Goal: Register for event/course

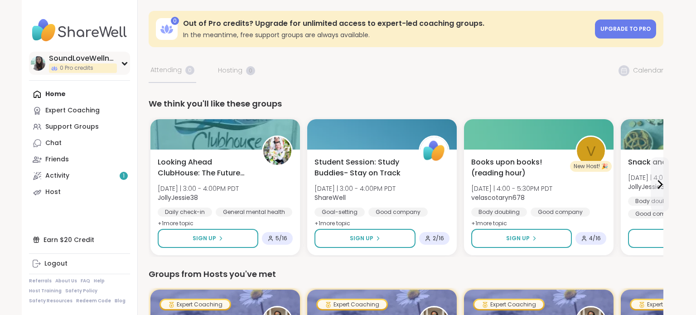
click at [42, 58] on img at bounding box center [38, 63] width 15 height 15
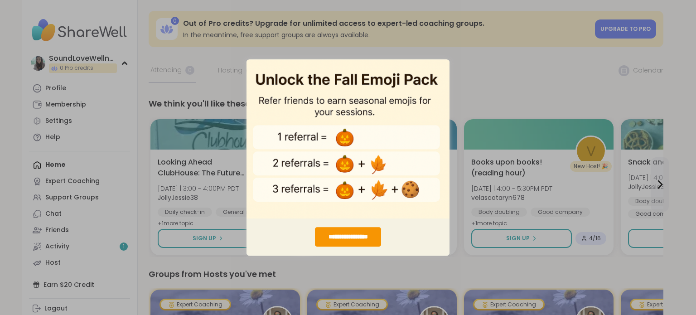
click at [77, 78] on div "**********" at bounding box center [348, 157] width 696 height 315
click at [124, 61] on div "**********" at bounding box center [348, 157] width 696 height 315
click at [458, 74] on div "**********" at bounding box center [348, 157] width 696 height 315
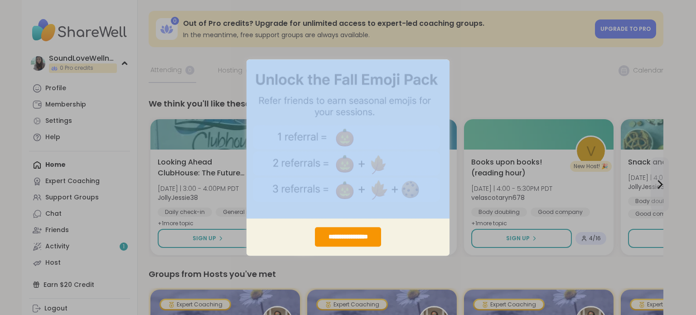
click at [458, 74] on div "**********" at bounding box center [348, 157] width 696 height 315
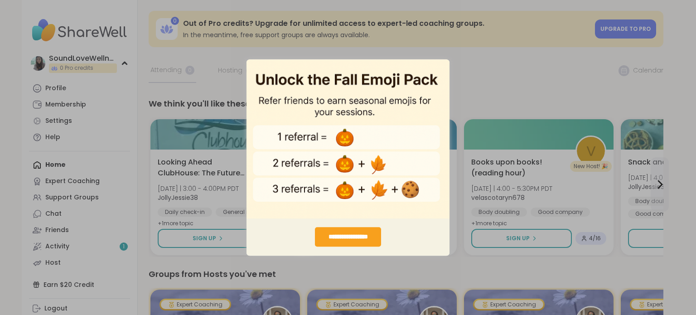
click at [345, 243] on div "**********" at bounding box center [348, 236] width 67 height 19
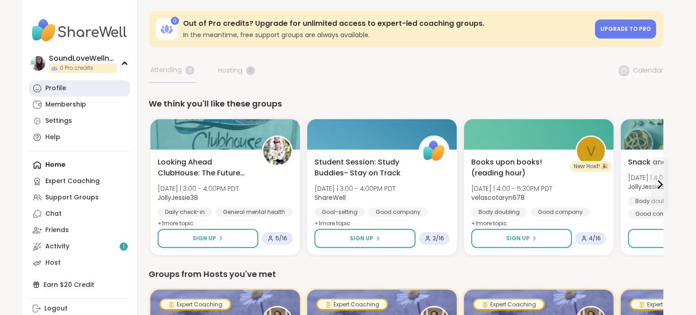
click at [69, 92] on link "Profile" at bounding box center [79, 88] width 101 height 16
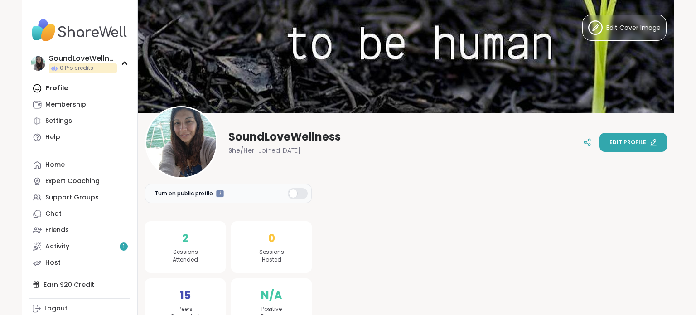
click at [643, 143] on span "Edit profile" at bounding box center [627, 142] width 37 height 8
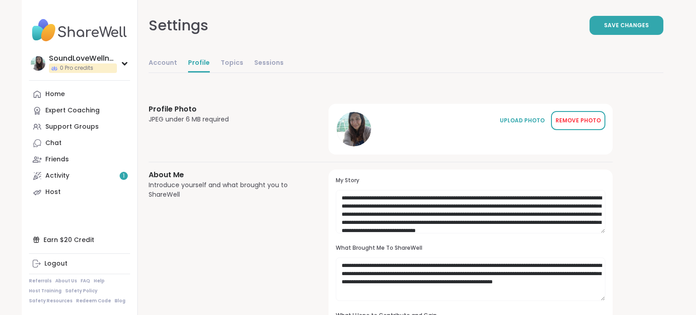
click at [591, 119] on div "REMOVE PHOTO" at bounding box center [578, 120] width 45 height 8
click at [567, 122] on div "UPLOAD PHOTO" at bounding box center [578, 120] width 45 height 8
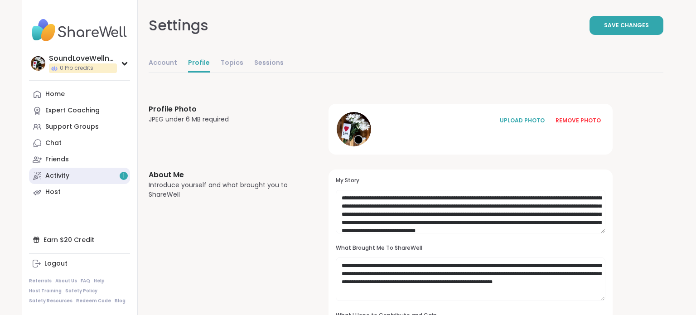
click at [58, 174] on div "Activity 1" at bounding box center [57, 175] width 24 height 9
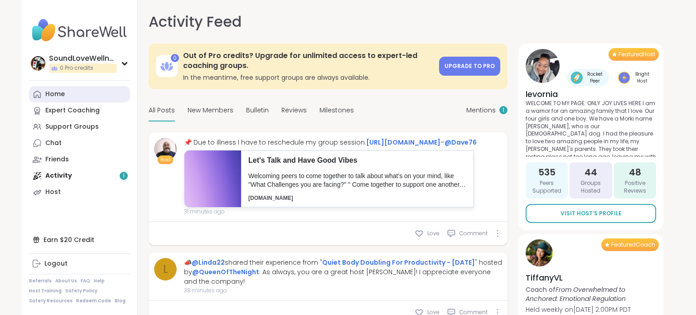
click at [53, 92] on div "Home" at bounding box center [54, 94] width 19 height 9
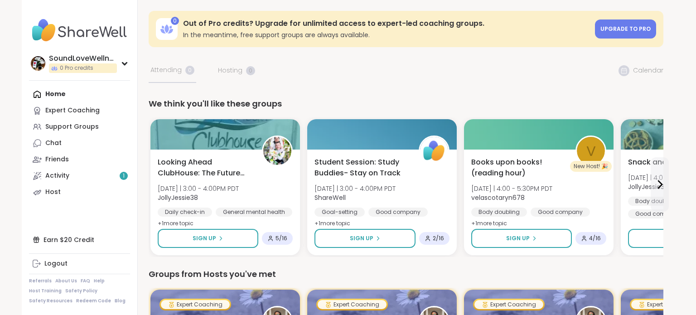
drag, startPoint x: 696, startPoint y: 37, endPoint x: 696, endPoint y: -1, distance: 38.5
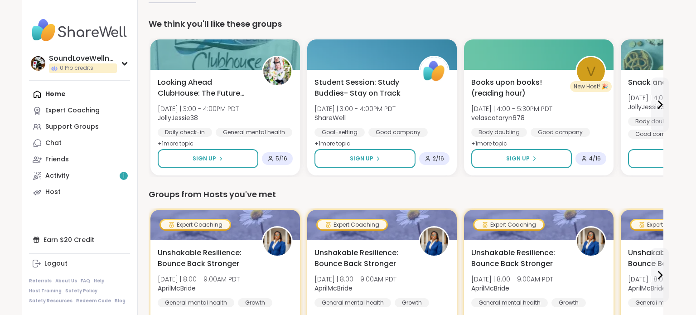
scroll to position [78, 0]
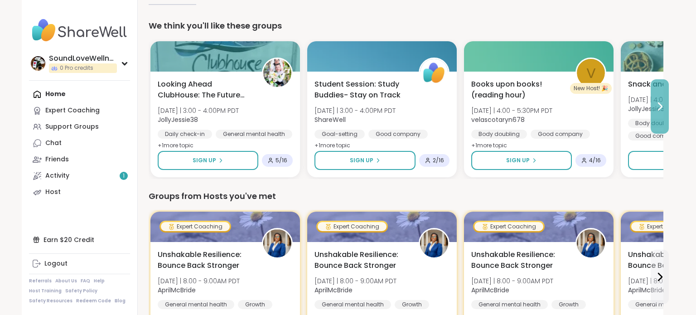
click at [658, 106] on icon at bounding box center [659, 106] width 11 height 11
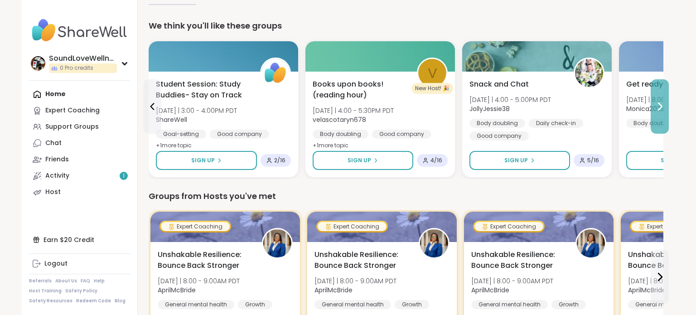
click at [657, 108] on icon at bounding box center [659, 106] width 11 height 11
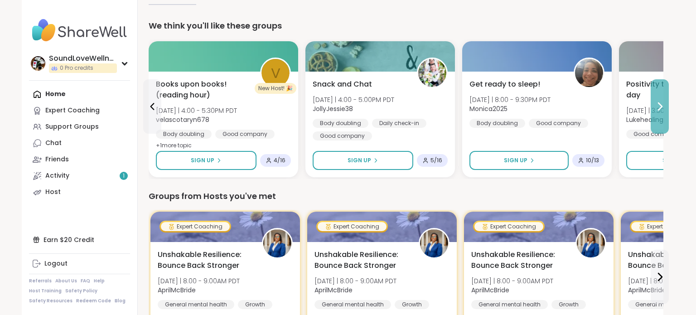
click at [657, 108] on icon at bounding box center [659, 106] width 11 height 11
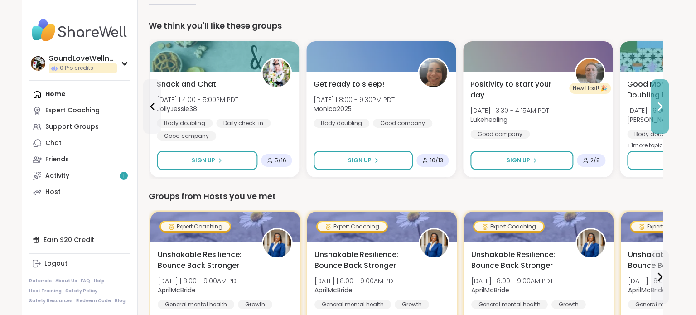
click at [657, 108] on icon at bounding box center [659, 106] width 11 height 11
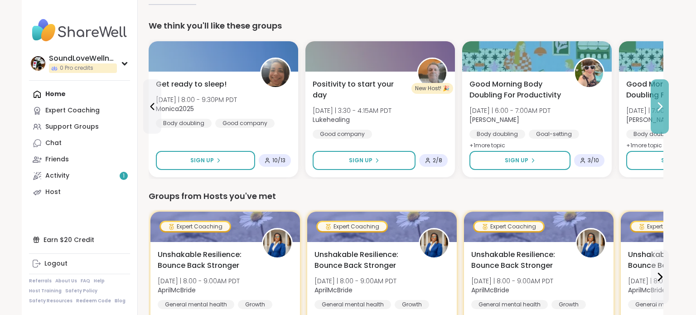
click at [657, 108] on icon at bounding box center [659, 106] width 11 height 11
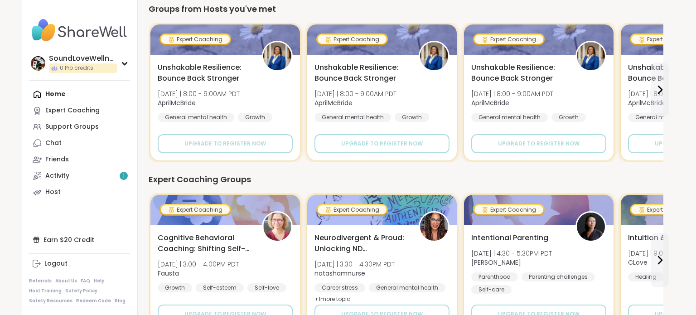
scroll to position [247, 0]
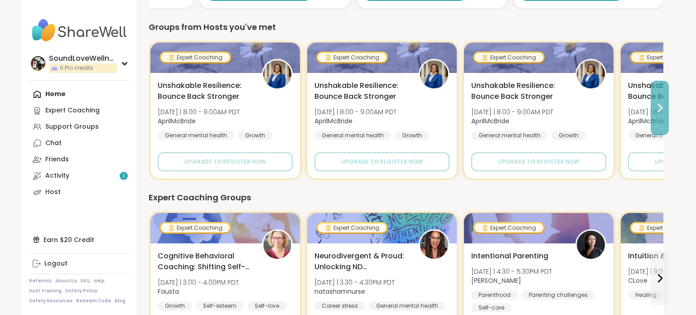
click at [659, 109] on icon at bounding box center [659, 107] width 11 height 11
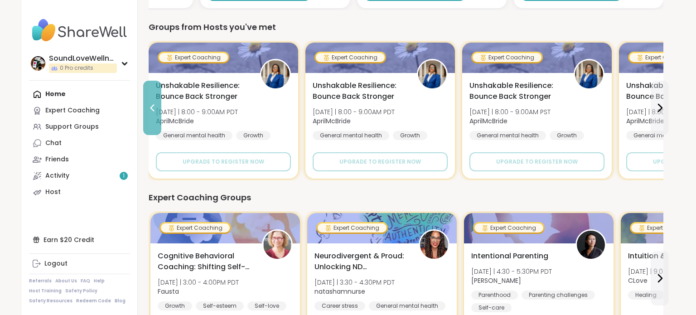
click at [153, 104] on icon at bounding box center [152, 107] width 11 height 11
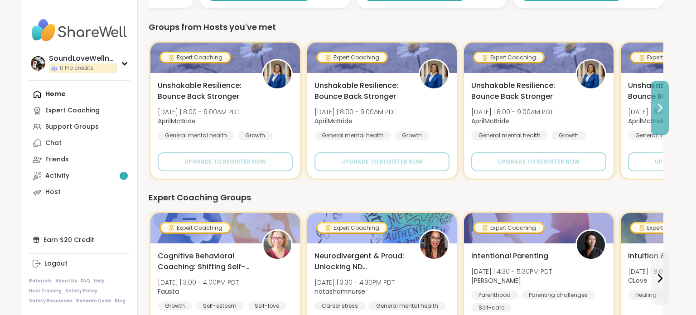
click at [657, 109] on icon at bounding box center [659, 107] width 11 height 11
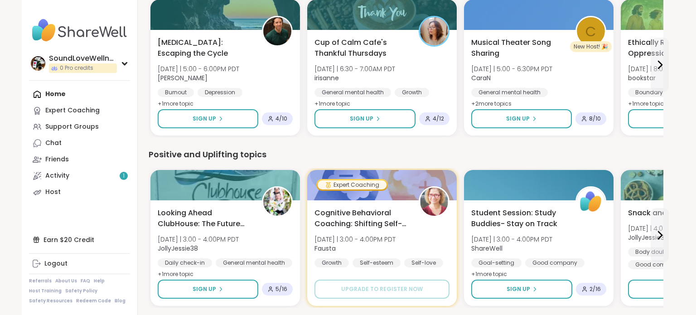
scroll to position [625, 0]
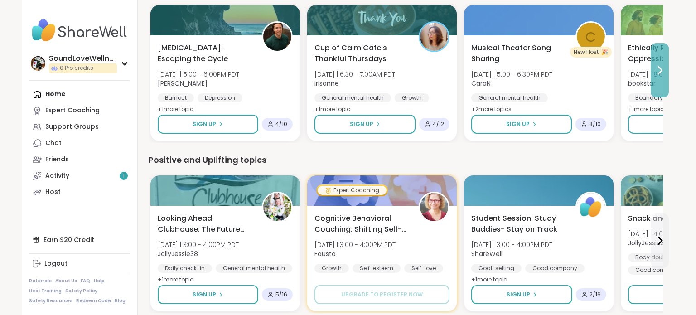
click at [659, 65] on icon at bounding box center [659, 70] width 11 height 11
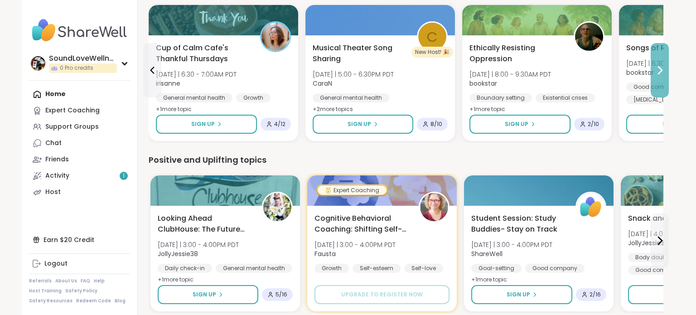
click at [657, 67] on icon at bounding box center [659, 70] width 11 height 11
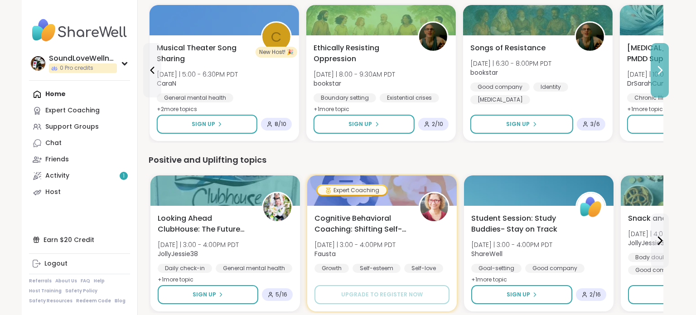
click at [657, 67] on icon at bounding box center [659, 70] width 11 height 11
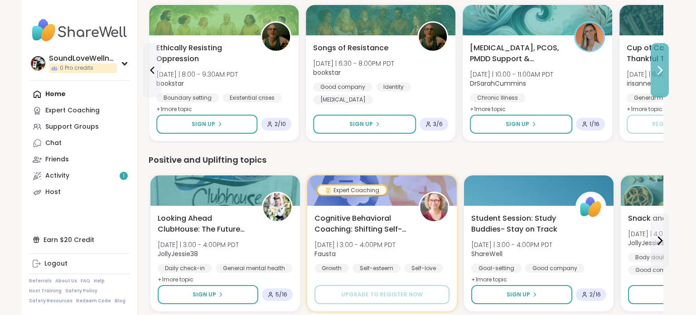
click at [657, 67] on icon at bounding box center [659, 70] width 11 height 11
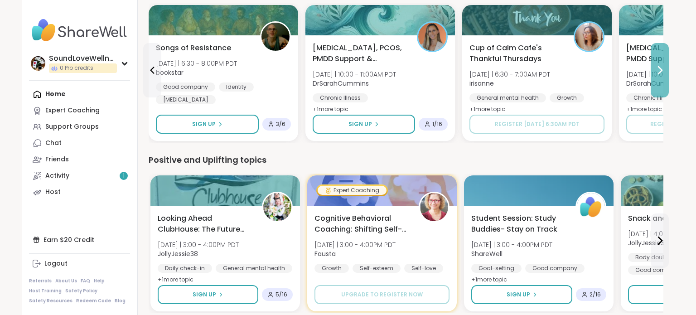
click at [657, 67] on icon at bounding box center [659, 70] width 11 height 11
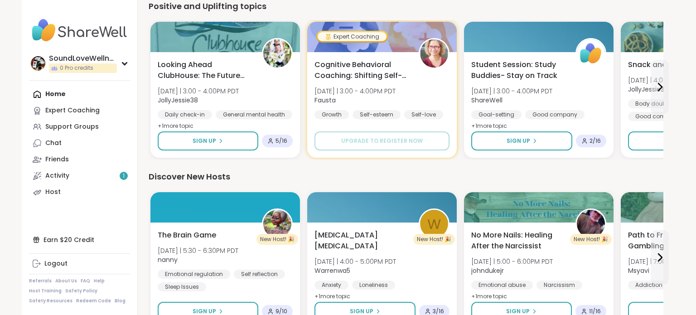
scroll to position [778, 0]
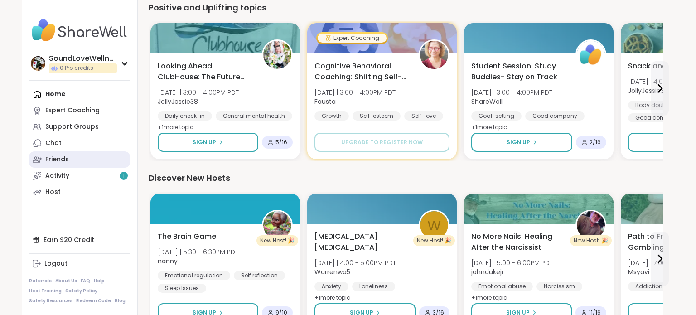
click at [94, 163] on link "Friends" at bounding box center [79, 159] width 101 height 16
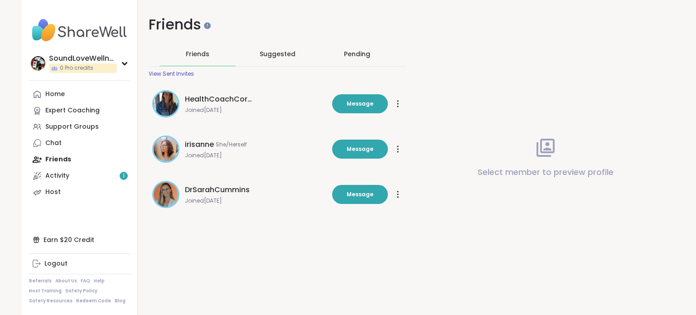
click at [94, 163] on div "Home Expert Coaching Support Groups Chat Friends Activity 1 Host" at bounding box center [79, 143] width 101 height 114
click at [69, 93] on link "Home" at bounding box center [79, 94] width 101 height 16
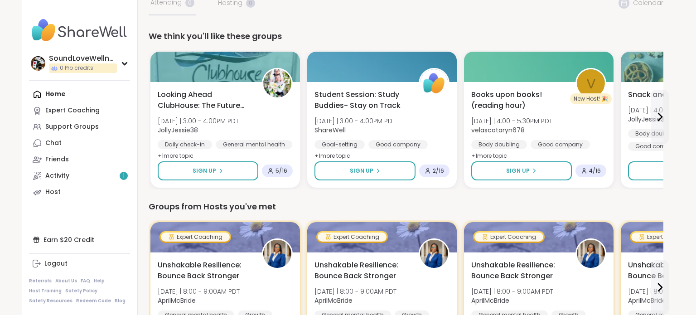
scroll to position [69, 0]
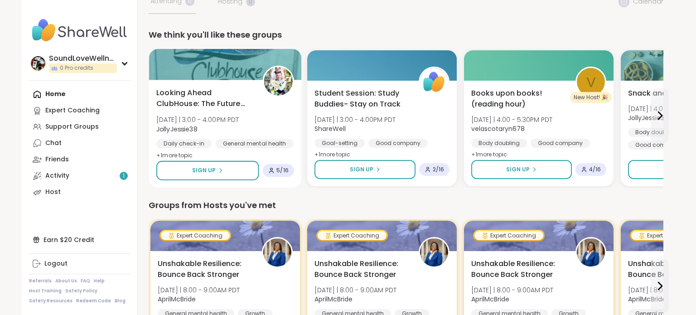
click at [280, 131] on div "Looking Ahead ClubHouse: The Future Awaits You ! [DATE] | 3:00 - 4:00PM PDT Jol…" at bounding box center [225, 124] width 138 height 74
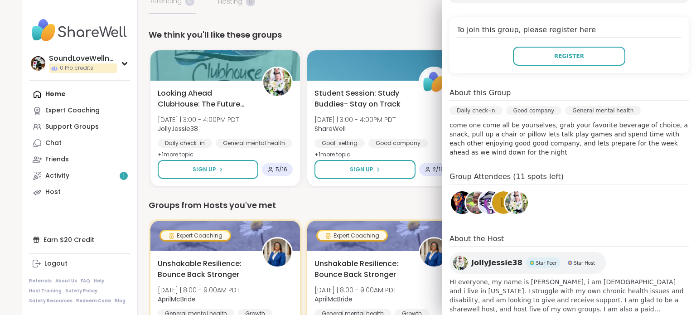
scroll to position [219, 0]
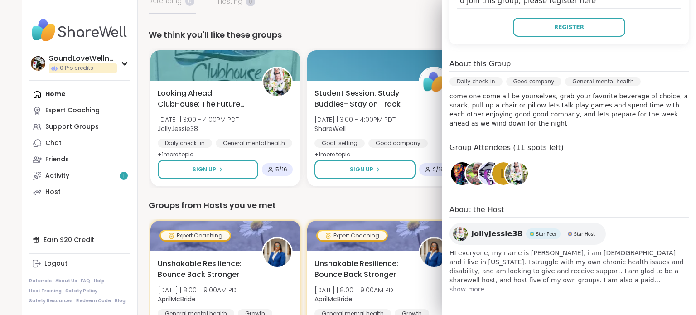
click at [460, 233] on img at bounding box center [460, 234] width 15 height 15
click at [397, 43] on div "We think you'll like these groups Looking Ahead ClubHouse: The Future Awaits Yo…" at bounding box center [406, 109] width 515 height 160
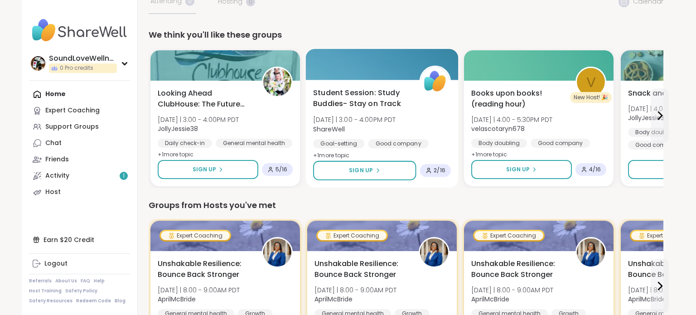
click at [385, 103] on span "Student Session: Study Buddies- Stay on Track" at bounding box center [361, 98] width 96 height 22
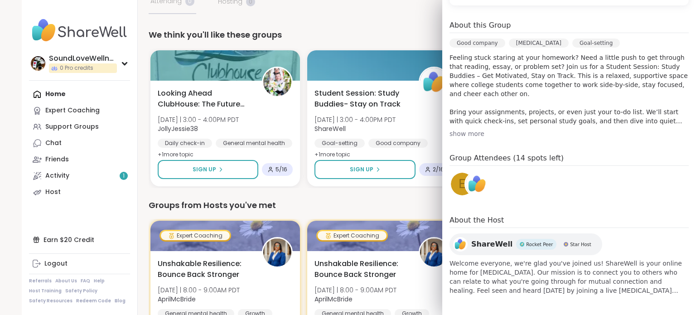
scroll to position [259, 0]
click at [467, 132] on div "show more" at bounding box center [569, 132] width 239 height 9
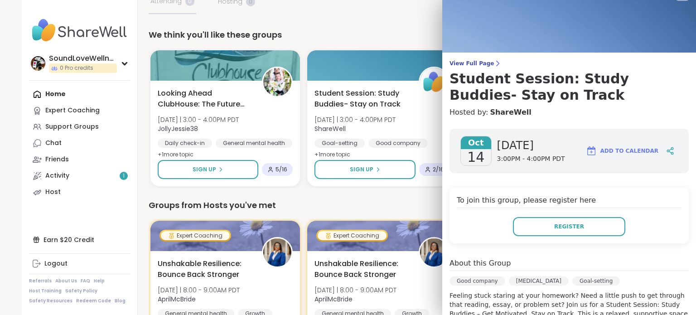
scroll to position [0, 0]
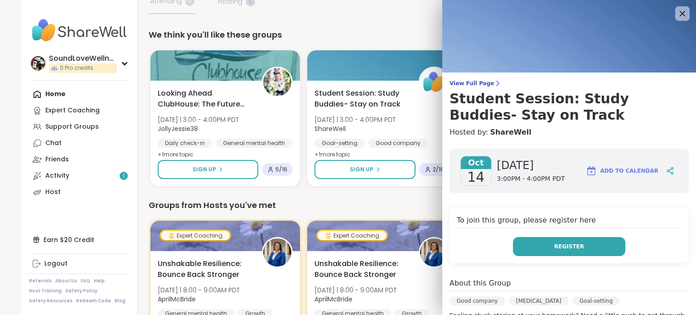
click at [555, 244] on button "Register" at bounding box center [569, 246] width 112 height 19
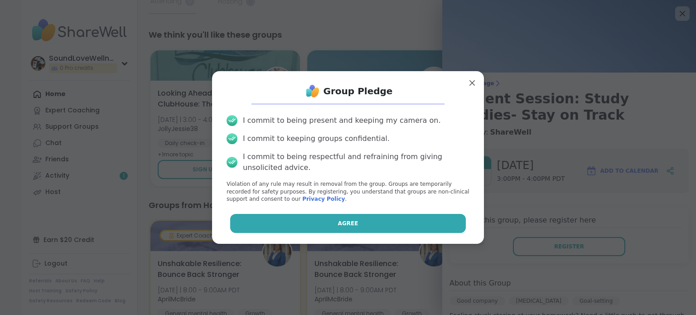
click at [309, 232] on button "Agree" at bounding box center [348, 223] width 236 height 19
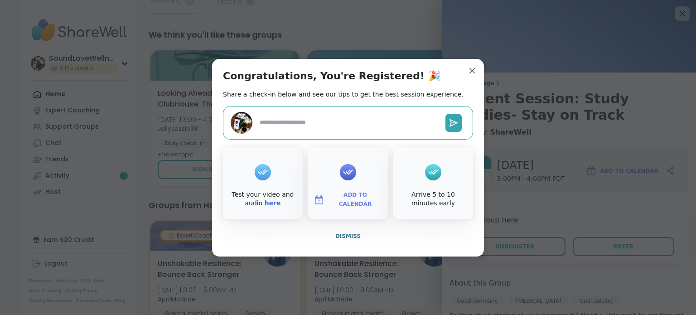
type textarea "*"
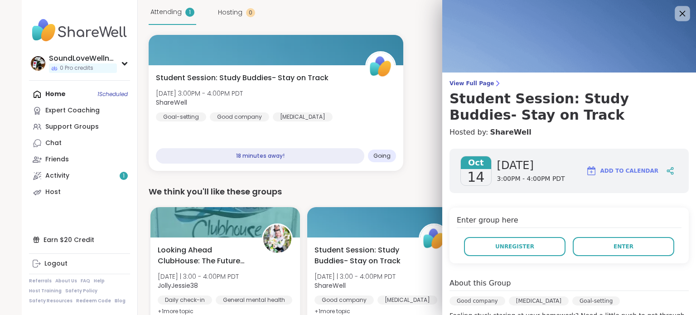
click at [686, 16] on icon at bounding box center [682, 13] width 11 height 11
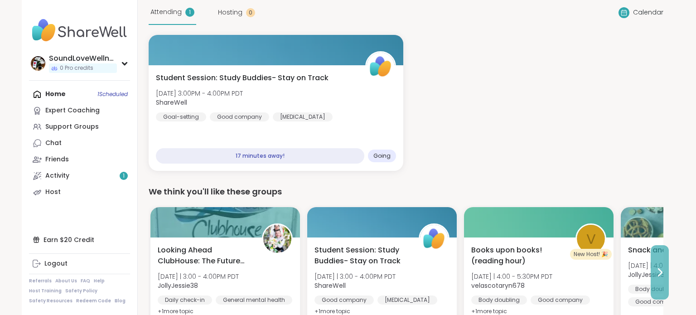
click at [661, 271] on icon at bounding box center [659, 272] width 11 height 11
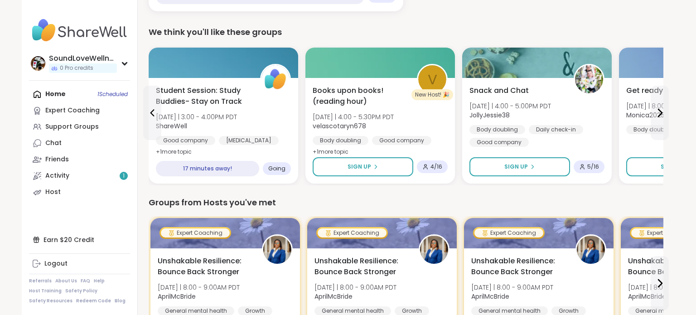
scroll to position [234, 0]
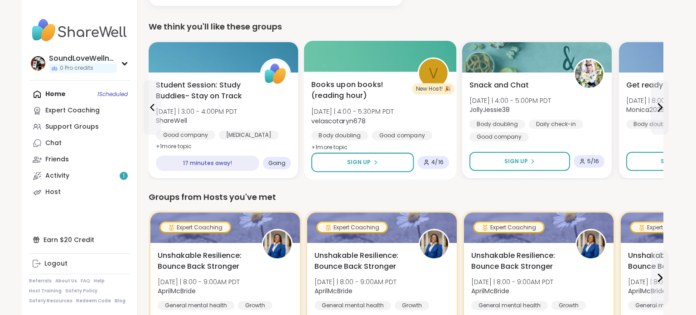
click at [364, 86] on span "Books upon books!(reading hour)" at bounding box center [359, 90] width 96 height 22
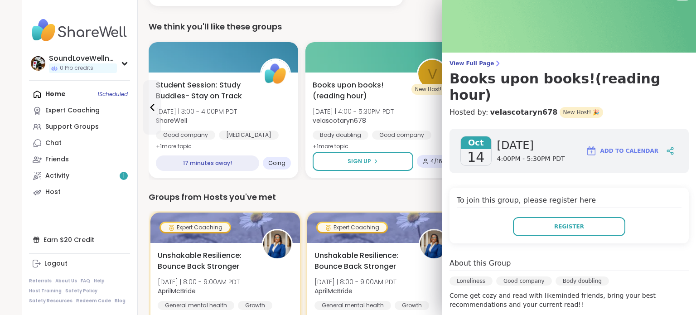
scroll to position [0, 0]
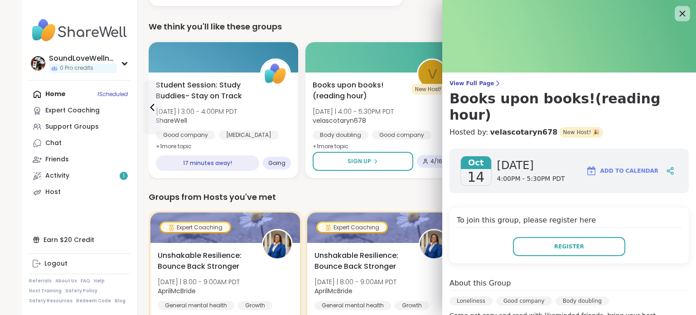
click at [685, 14] on icon at bounding box center [682, 13] width 11 height 11
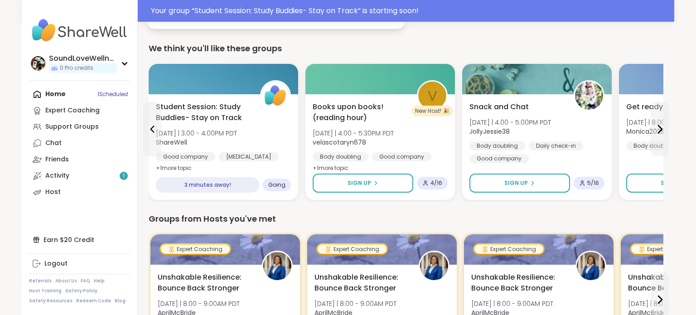
scroll to position [256, 0]
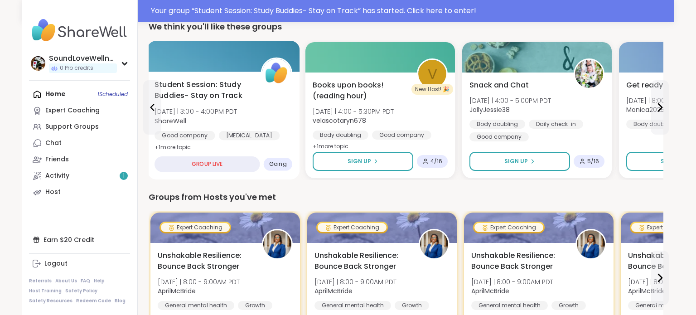
click at [217, 163] on div "GROUP LIVE" at bounding box center [208, 164] width 106 height 16
click at [280, 163] on span "Going" at bounding box center [278, 163] width 18 height 7
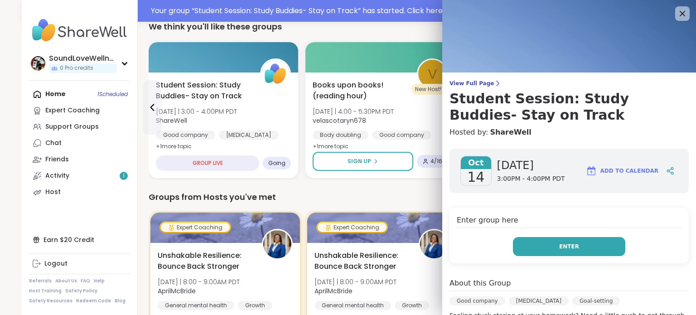
click at [568, 250] on span "Enter" at bounding box center [569, 246] width 20 height 8
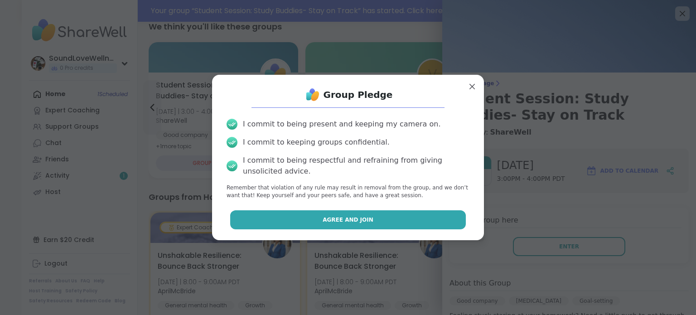
click at [309, 222] on button "Agree and Join" at bounding box center [348, 219] width 236 height 19
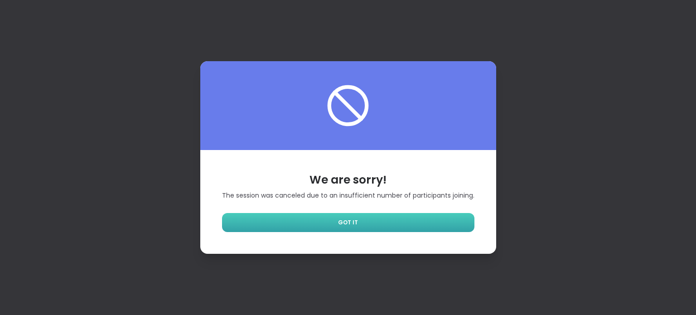
click at [329, 218] on link "GOT IT" at bounding box center [348, 222] width 252 height 19
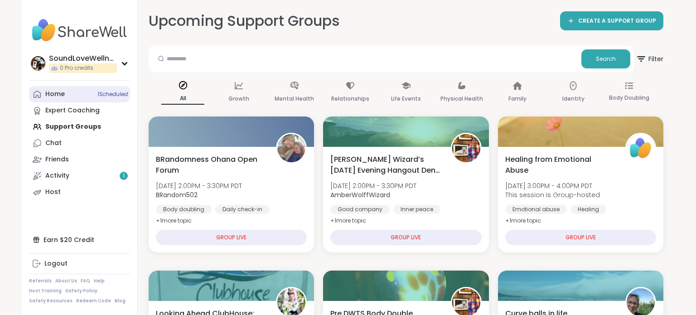
click at [77, 92] on link "Home 1 Scheduled" at bounding box center [79, 94] width 101 height 16
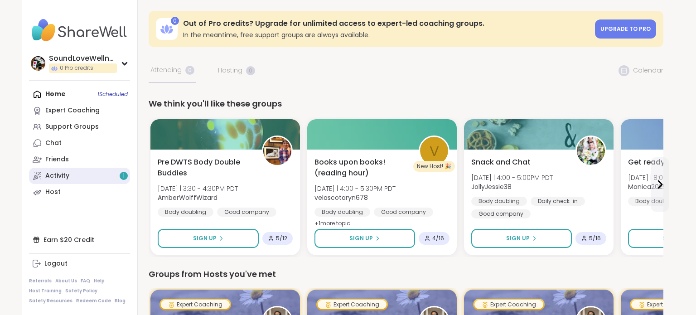
click at [60, 175] on div "Activity 1" at bounding box center [57, 175] width 24 height 9
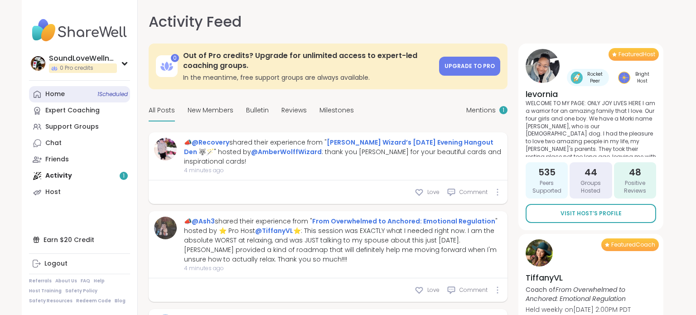
click at [67, 95] on link "Home 1 Scheduled" at bounding box center [79, 94] width 101 height 16
